Goal: Book appointment/travel/reservation

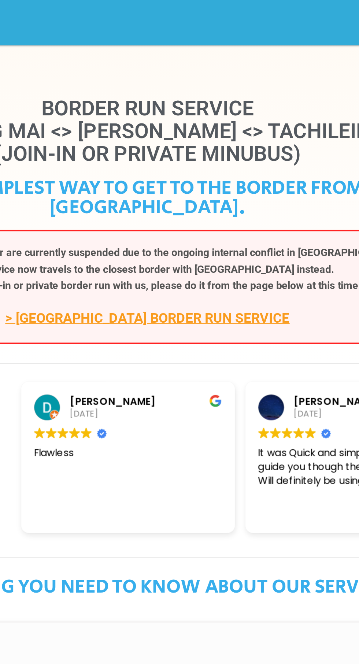
click at [182, 175] on link "> CHIANG KHONG BORDER RUN SERVICE" at bounding box center [179, 179] width 161 height 9
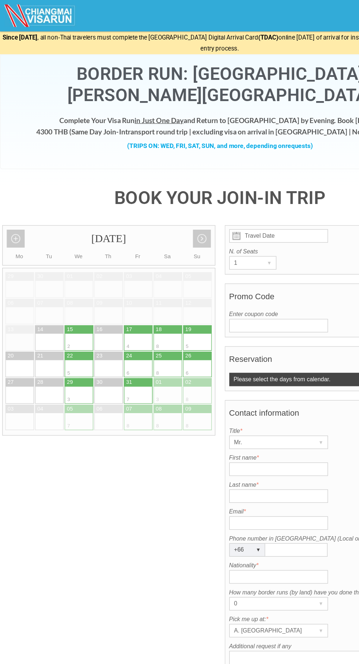
scroll to position [1, 0]
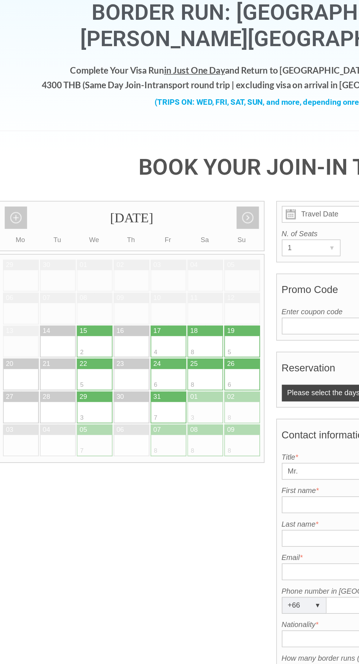
click at [163, 187] on link "Next month" at bounding box center [164, 194] width 15 height 15
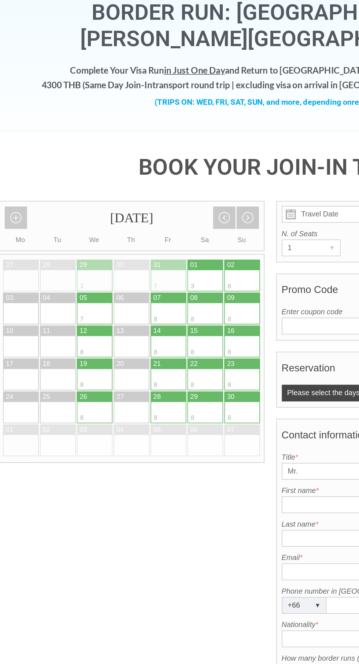
click at [60, 315] on div at bounding box center [59, 322] width 12 height 14
type input "[DATE]"
radio input "true"
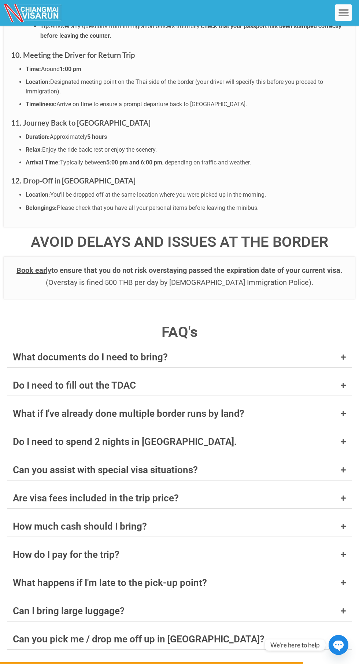
scroll to position [2453, 0]
